Goal: Task Accomplishment & Management: Use online tool/utility

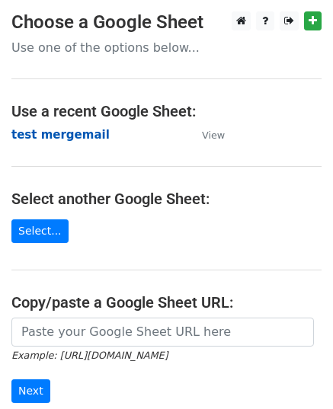
click at [46, 139] on strong "test mergemail" at bounding box center [60, 135] width 98 height 14
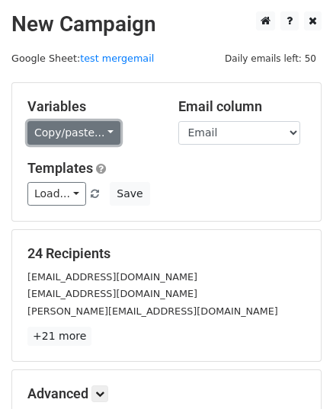
click at [81, 137] on link "Copy/paste..." at bounding box center [73, 133] width 93 height 24
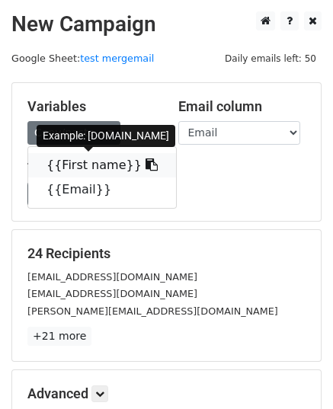
click at [81, 170] on link "{{First name}}" at bounding box center [102, 165] width 148 height 24
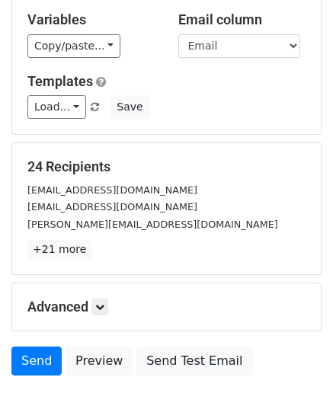
scroll to position [180, 0]
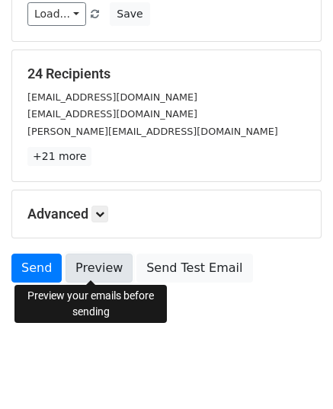
click at [107, 263] on link "Preview" at bounding box center [98, 268] width 67 height 29
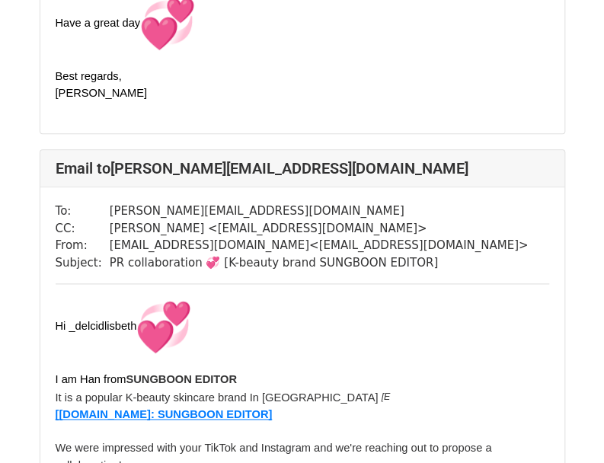
scroll to position [2360, 0]
